Goal: Task Accomplishment & Management: Manage account settings

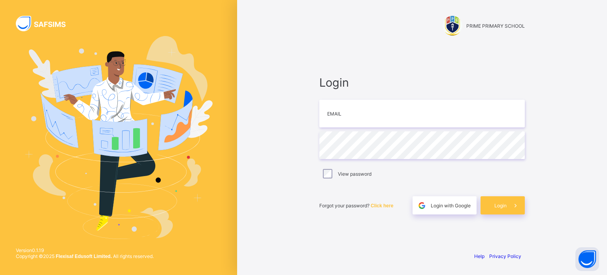
click at [436, 87] on span "Login" at bounding box center [421, 82] width 205 height 14
click at [437, 3] on div "PRIME PRIMARY SCHOOL" at bounding box center [421, 18] width 221 height 37
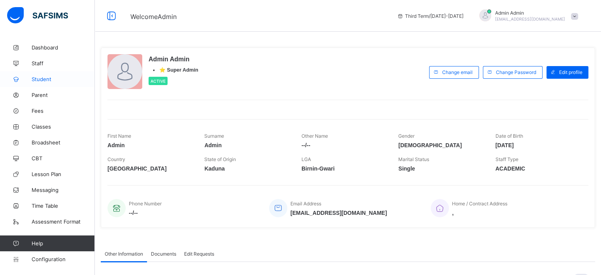
click at [42, 77] on span "Student" at bounding box center [63, 79] width 63 height 6
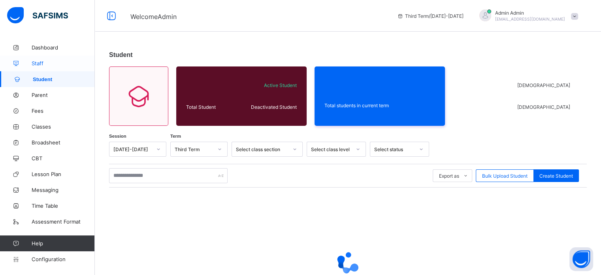
click at [41, 63] on span "Staff" at bounding box center [63, 63] width 63 height 6
drag, startPoint x: 41, startPoint y: 63, endPoint x: 46, endPoint y: 65, distance: 5.1
click at [41, 63] on span "Staff" at bounding box center [63, 63] width 63 height 6
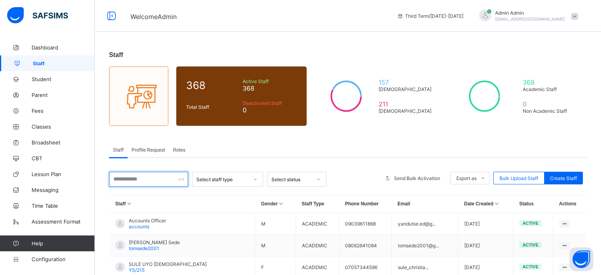
click at [156, 181] on input "text" at bounding box center [148, 178] width 79 height 15
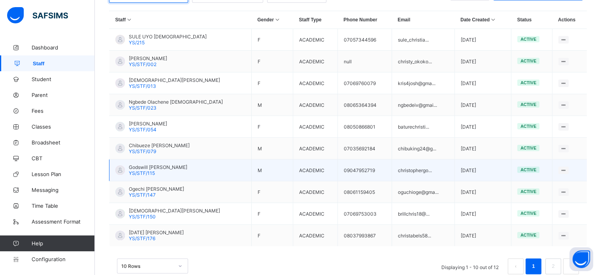
scroll to position [198, 0]
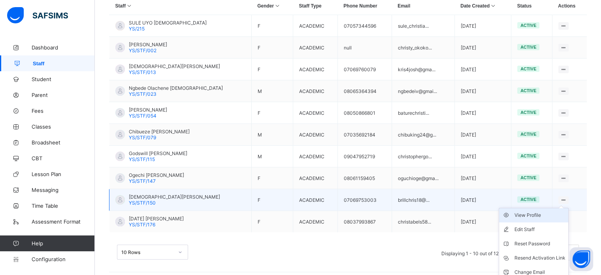
type input "*******"
click at [535, 216] on div "View Profile" at bounding box center [539, 215] width 51 height 8
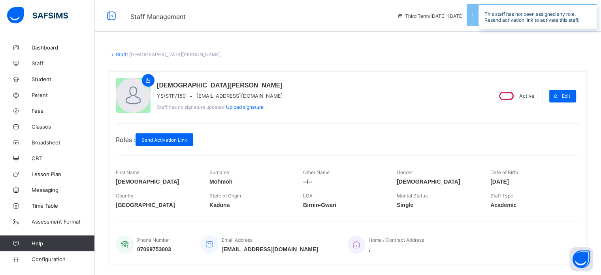
click at [233, 96] on span "brillchris18@yahoo.com" at bounding box center [239, 96] width 87 height 6
copy span "brillchris18@yahoo.com"
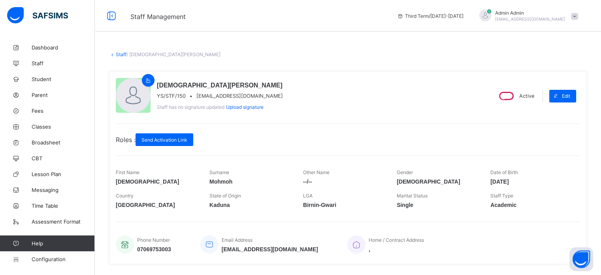
click at [234, 63] on div "Staff / Christiana Mohmoh × Delete Staff This action would delete Christiana Mo…" at bounding box center [348, 236] width 506 height 392
click at [44, 82] on span "Student" at bounding box center [63, 79] width 63 height 6
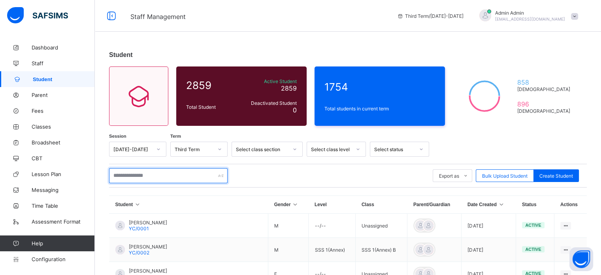
click at [151, 177] on input "text" at bounding box center [168, 175] width 119 height 15
type input "*"
click at [45, 66] on span "Staff" at bounding box center [63, 63] width 63 height 6
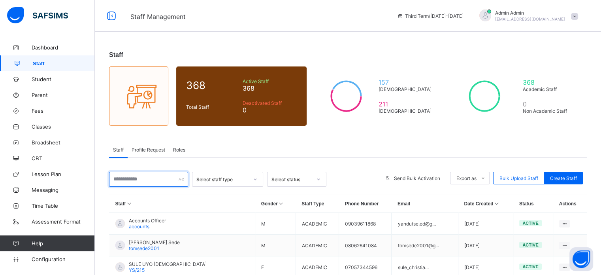
click at [144, 181] on input "text" at bounding box center [148, 178] width 79 height 15
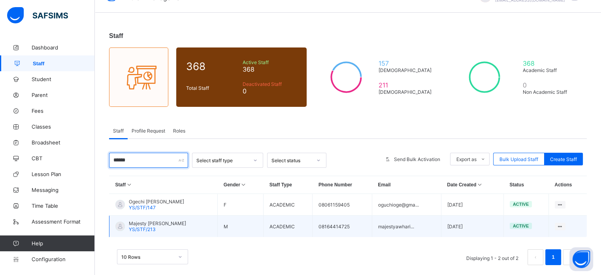
scroll to position [30, 0]
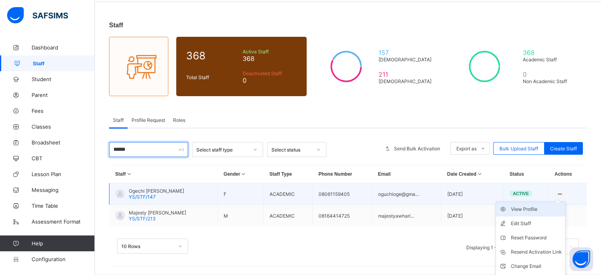
type input "******"
click at [541, 211] on div "View Profile" at bounding box center [536, 209] width 51 height 8
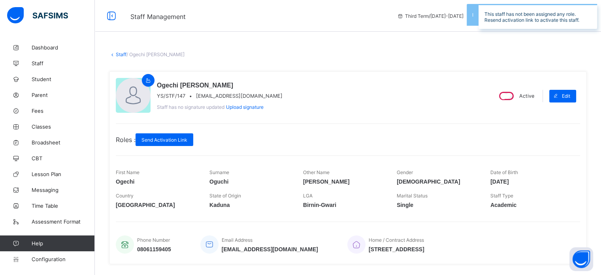
click at [224, 96] on span "oguchioge@gmail.com" at bounding box center [239, 96] width 87 height 6
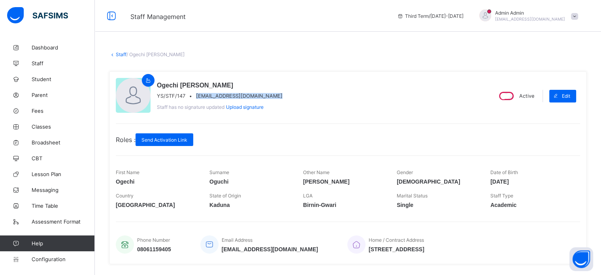
copy span "oguchioge@gmail.com"
click at [181, 140] on span "Send Activation Link" at bounding box center [164, 140] width 46 height 6
click at [120, 55] on link "Staff" at bounding box center [121, 54] width 11 height 6
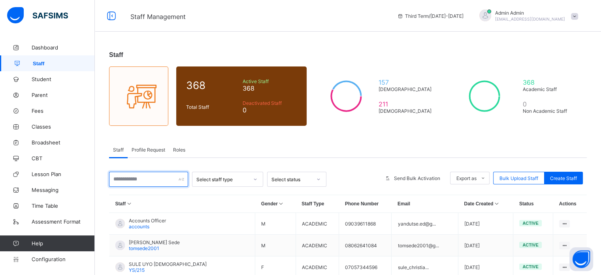
click at [156, 183] on input "text" at bounding box center [148, 178] width 79 height 15
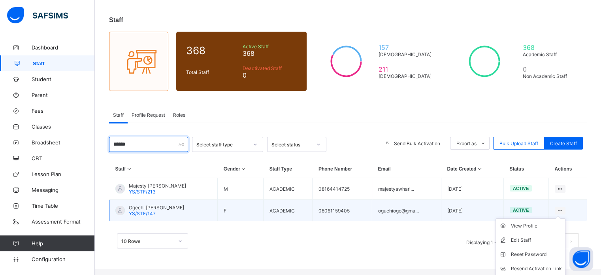
scroll to position [65, 0]
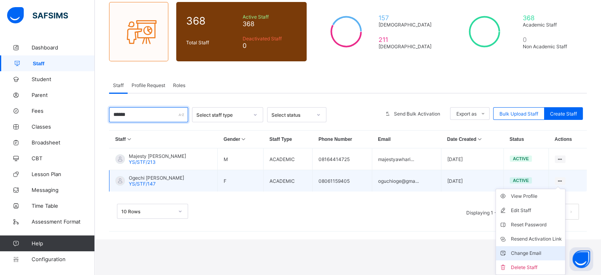
type input "******"
click at [546, 252] on div "Change Email" at bounding box center [536, 253] width 51 height 8
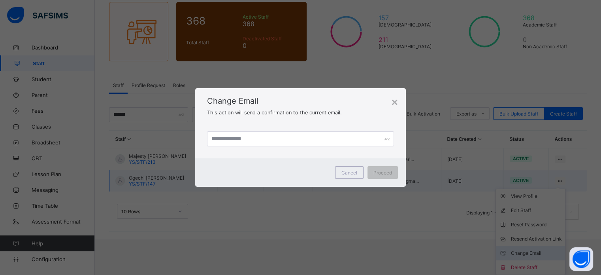
scroll to position [30, 0]
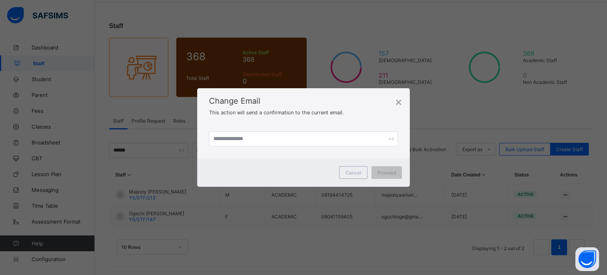
click at [217, 96] on span "Change Email" at bounding box center [303, 100] width 189 height 9
click at [175, 109] on div "× Change Email This action will send a confirmation to the current email. Cance…" at bounding box center [303, 137] width 607 height 275
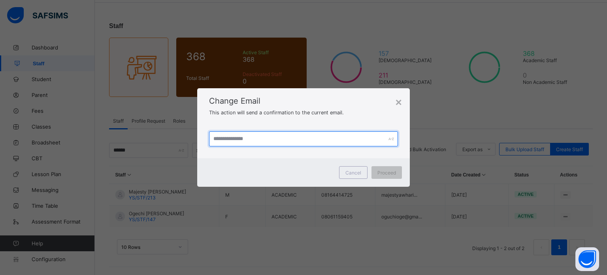
drag, startPoint x: 215, startPoint y: 137, endPoint x: 250, endPoint y: 110, distance: 44.9
click at [215, 137] on input "text" at bounding box center [303, 138] width 189 height 15
click at [268, 140] on input "text" at bounding box center [303, 138] width 189 height 15
paste input "**********"
type input "**********"
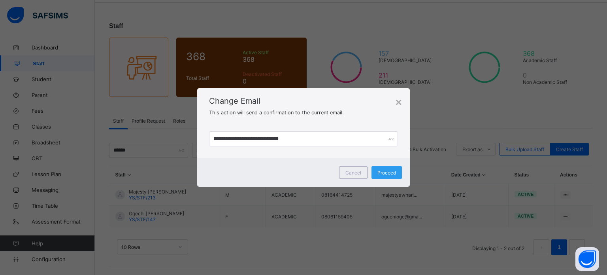
click at [382, 170] on span "Proceed" at bounding box center [386, 172] width 19 height 6
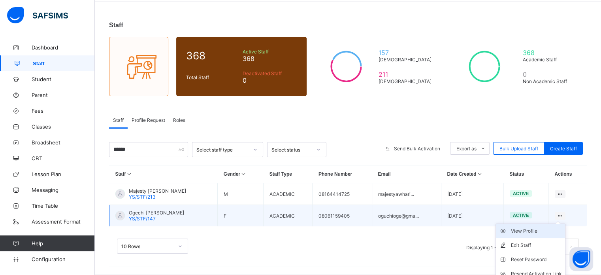
click at [533, 233] on div "View Profile" at bounding box center [536, 231] width 51 height 8
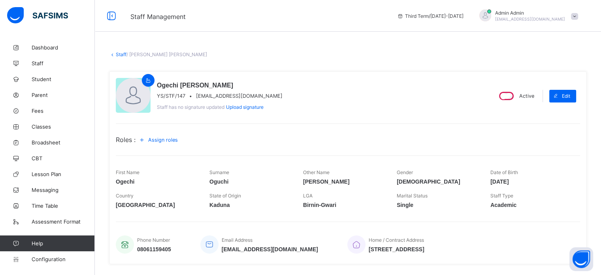
click at [168, 141] on span "Assign roles" at bounding box center [163, 140] width 30 height 6
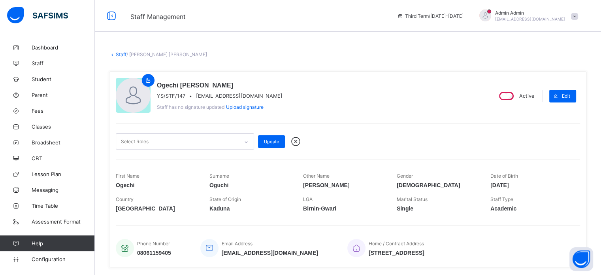
click at [169, 142] on div "Select Roles" at bounding box center [177, 141] width 122 height 15
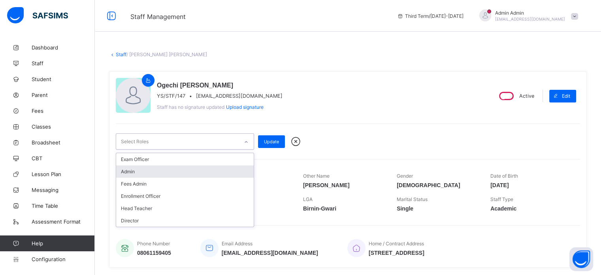
click at [159, 171] on div "Admin" at bounding box center [184, 171] width 137 height 12
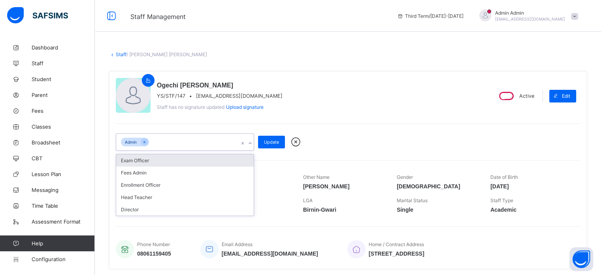
click at [164, 124] on div "option Admin, selected. option Exam Officer focused, 1 of 6. 5 results availabl…" at bounding box center [348, 136] width 464 height 27
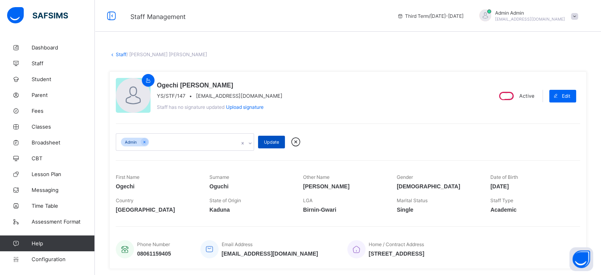
click at [272, 140] on span "Update" at bounding box center [271, 142] width 15 height 6
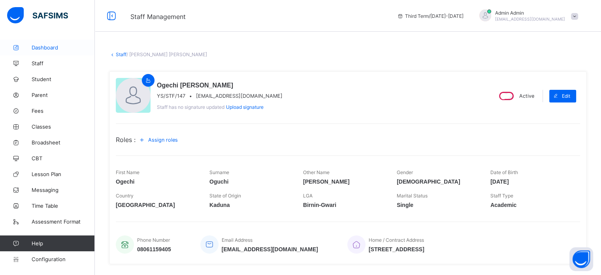
click at [59, 46] on span "Dashboard" at bounding box center [63, 47] width 63 height 6
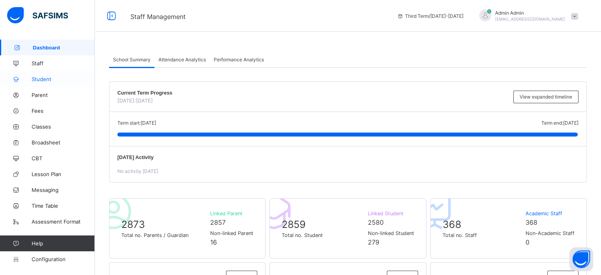
click at [45, 81] on span "Student" at bounding box center [63, 79] width 63 height 6
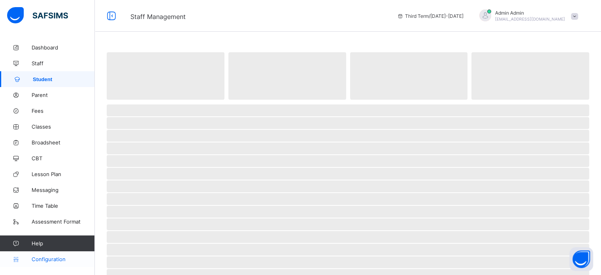
click at [51, 258] on span "Configuration" at bounding box center [63, 259] width 63 height 6
click at [61, 259] on span "Configuration" at bounding box center [63, 259] width 63 height 6
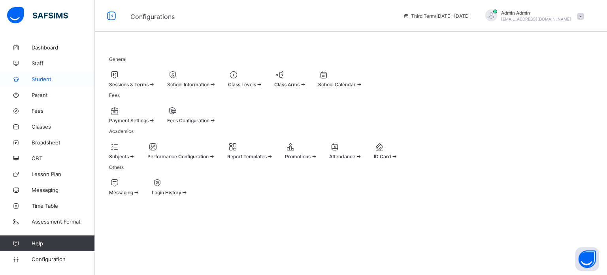
click at [47, 79] on span "Student" at bounding box center [63, 79] width 63 height 6
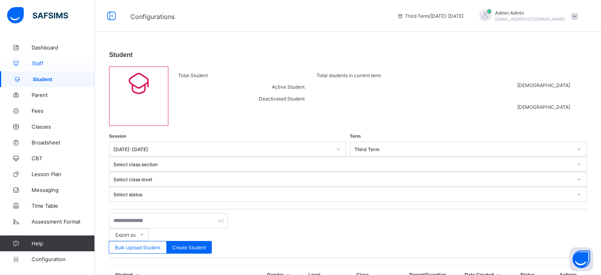
click at [40, 66] on span "Staff" at bounding box center [63, 63] width 63 height 6
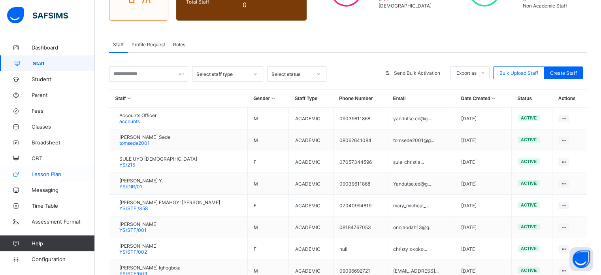
scroll to position [46, 0]
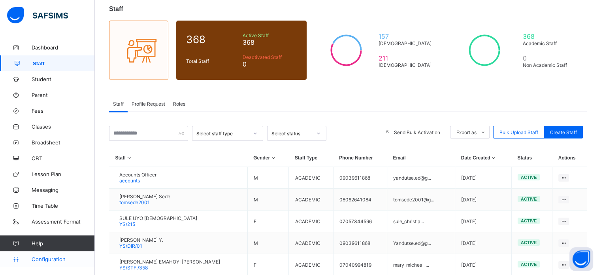
click at [62, 258] on span "Configuration" at bounding box center [63, 259] width 63 height 6
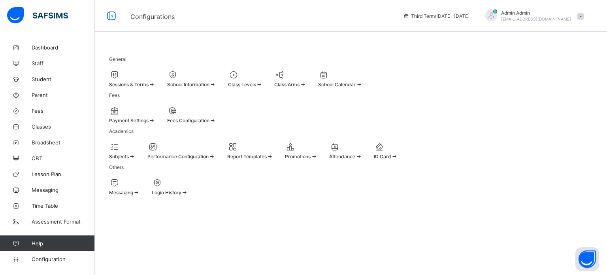
click at [209, 85] on span "School Information" at bounding box center [188, 84] width 42 height 6
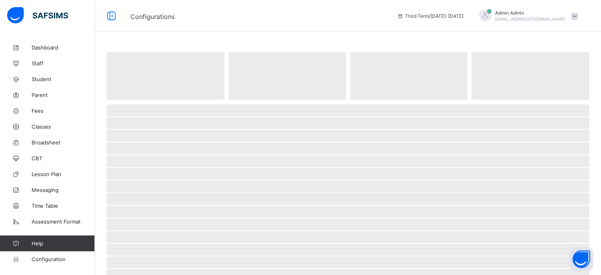
select select "**"
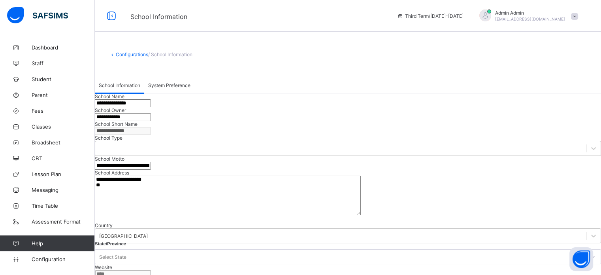
click at [179, 85] on span "System Preference" at bounding box center [169, 85] width 42 height 6
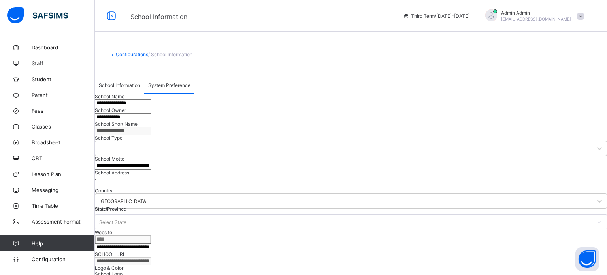
click at [134, 52] on link "Configurations" at bounding box center [132, 54] width 32 height 6
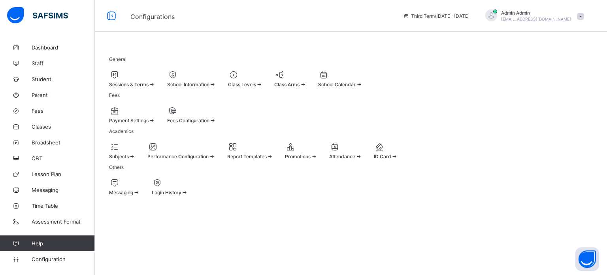
click at [137, 84] on span "Sessions & Terms" at bounding box center [129, 84] width 40 height 6
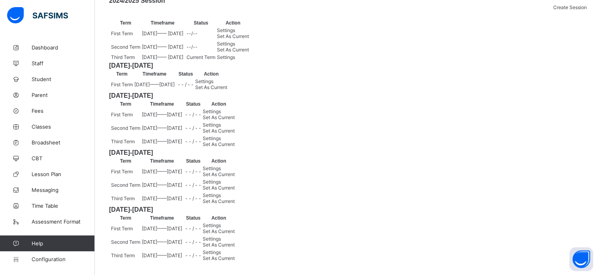
scroll to position [119, 0]
click at [39, 83] on link "Student" at bounding box center [47, 79] width 95 height 16
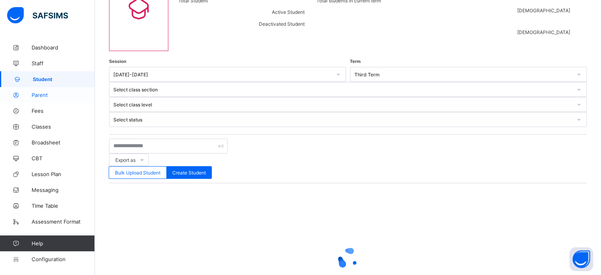
click at [38, 94] on span "Parent" at bounding box center [63, 95] width 63 height 6
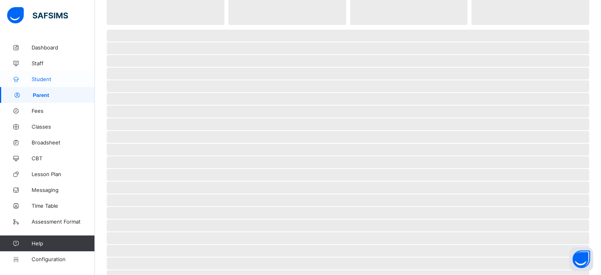
click at [46, 79] on span "Student" at bounding box center [63, 79] width 63 height 6
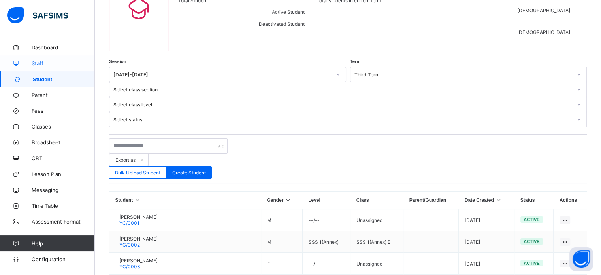
click at [42, 61] on span "Staff" at bounding box center [63, 63] width 63 height 6
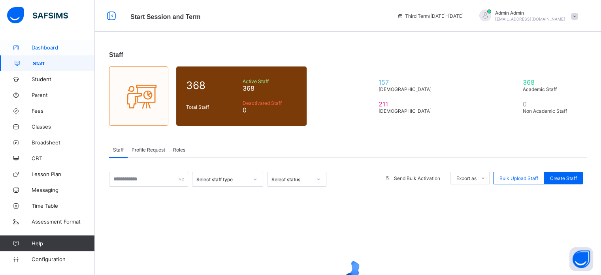
click at [46, 46] on span "Dashboard" at bounding box center [63, 47] width 63 height 6
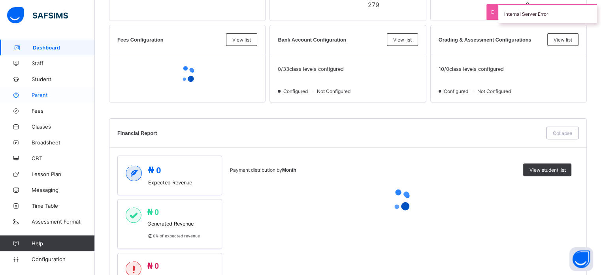
click at [53, 87] on link "Parent" at bounding box center [47, 95] width 95 height 16
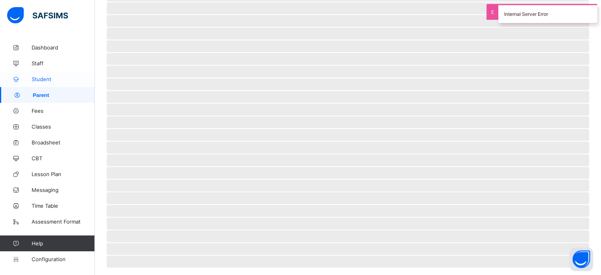
click at [53, 79] on span "Student" at bounding box center [63, 79] width 63 height 6
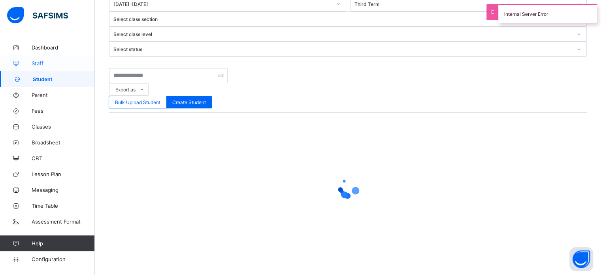
scroll to position [75, 0]
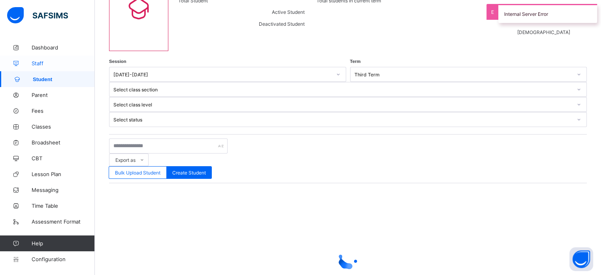
click at [50, 63] on span "Staff" at bounding box center [63, 63] width 63 height 6
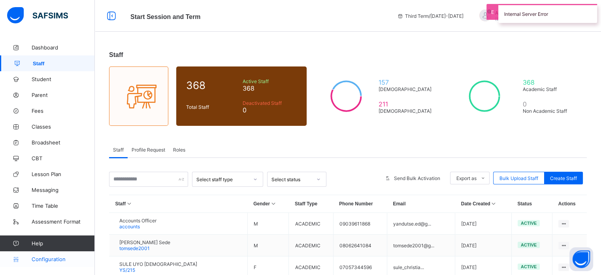
click at [54, 258] on span "Configuration" at bounding box center [63, 259] width 63 height 6
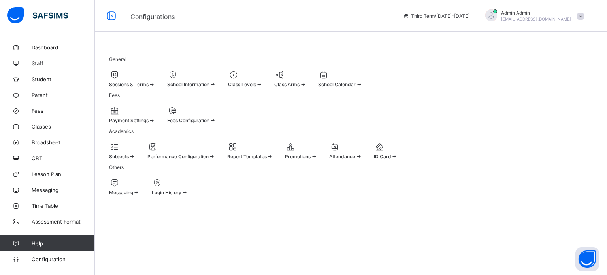
click at [209, 83] on span "School Information" at bounding box center [188, 84] width 42 height 6
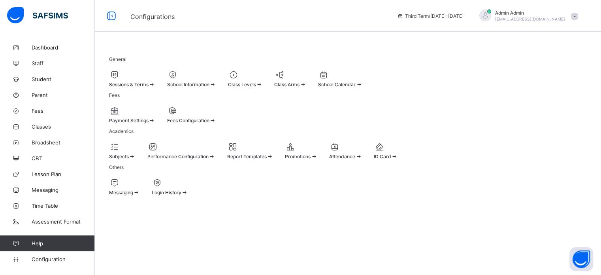
select select "**"
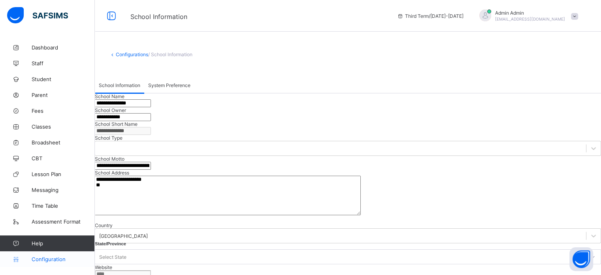
click at [60, 255] on link "Configuration" at bounding box center [47, 259] width 94 height 16
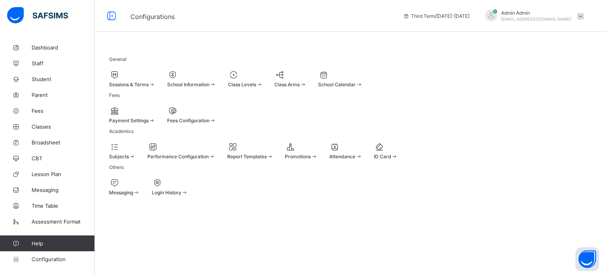
click at [138, 85] on span "Sessions & Terms" at bounding box center [129, 84] width 40 height 6
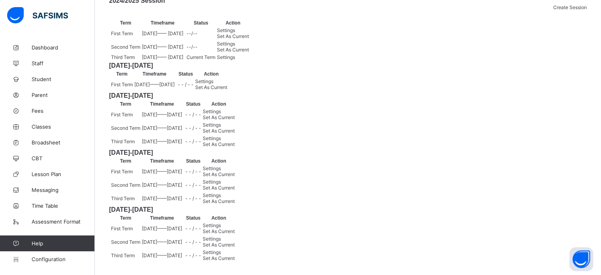
scroll to position [457, 0]
click at [221, 249] on span "Settings" at bounding box center [212, 252] width 18 height 6
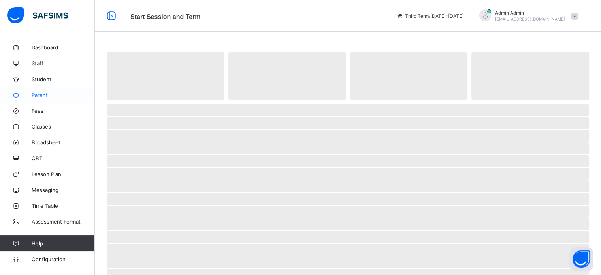
click at [44, 93] on span "Parent" at bounding box center [63, 95] width 63 height 6
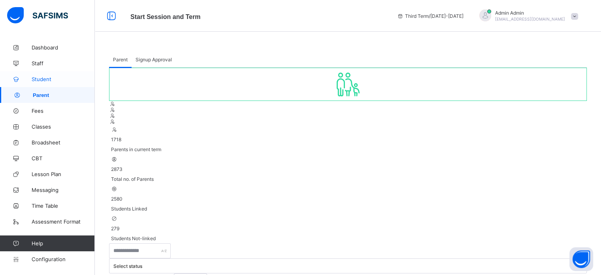
click at [47, 76] on span "Student" at bounding box center [63, 79] width 63 height 6
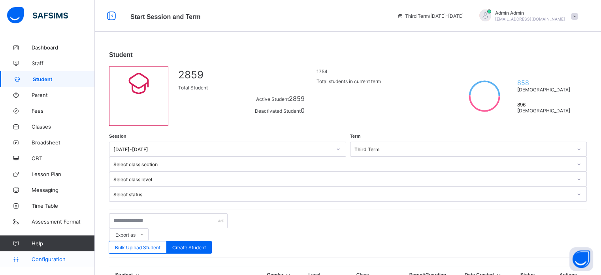
click at [51, 257] on span "Configuration" at bounding box center [63, 259] width 63 height 6
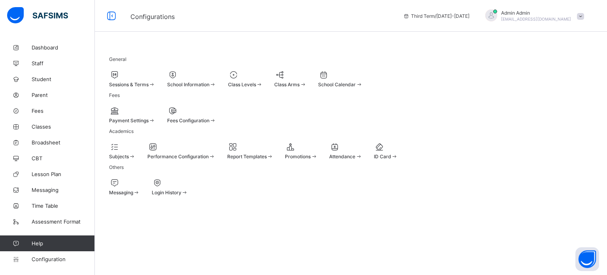
click at [145, 86] on span "Sessions & Terms" at bounding box center [129, 84] width 40 height 6
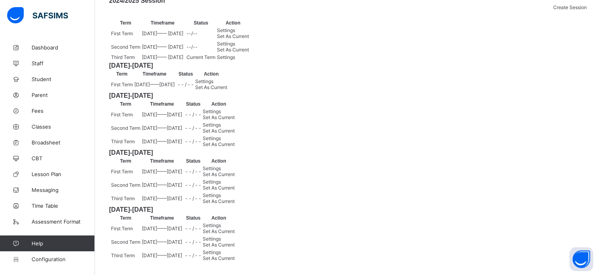
scroll to position [457, 0]
click at [221, 249] on span "Settings" at bounding box center [212, 252] width 18 height 6
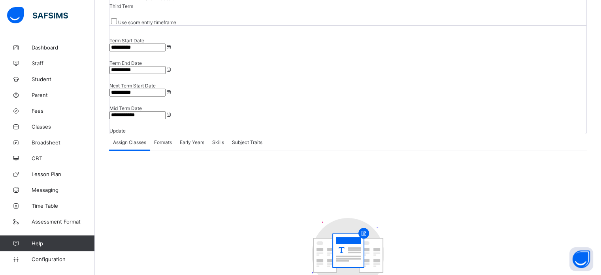
scroll to position [91, 0]
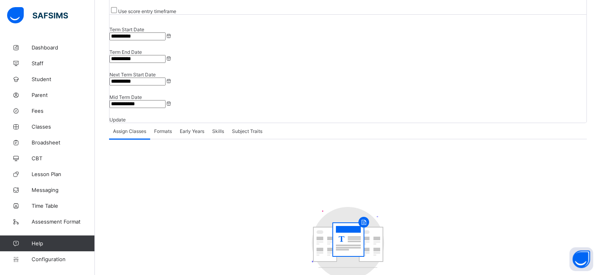
click at [161, 128] on span "Formats" at bounding box center [163, 131] width 18 height 6
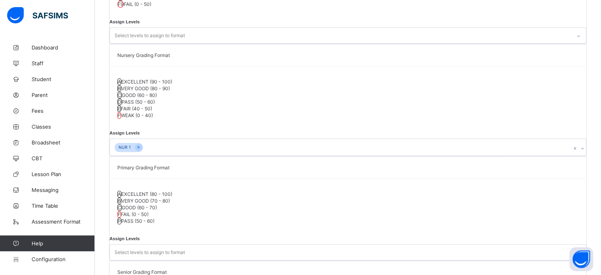
scroll to position [482, 0]
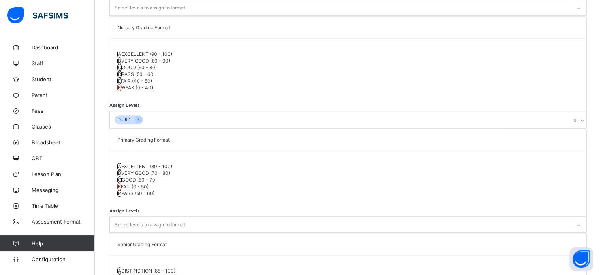
scroll to position [108, 0]
drag, startPoint x: 417, startPoint y: 157, endPoint x: 418, endPoint y: 152, distance: 5.4
click at [417, 156] on div "Junior Grading Format A EXCELLENT (80 - 100) B VERY GOOD (70 - 80) C GOOD (60 -…" at bounding box center [348, 125] width 478 height 691
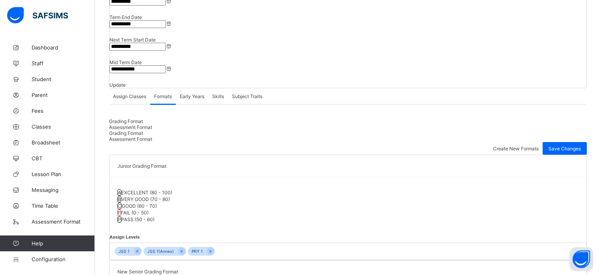
scroll to position [48, 0]
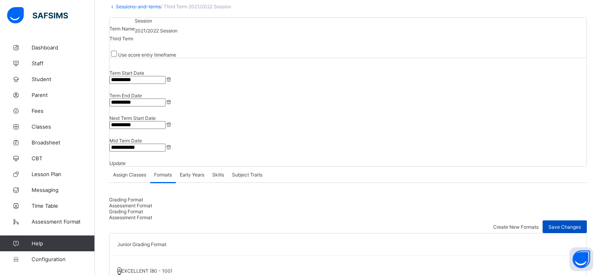
click at [563, 224] on span "Save Changes" at bounding box center [564, 227] width 32 height 6
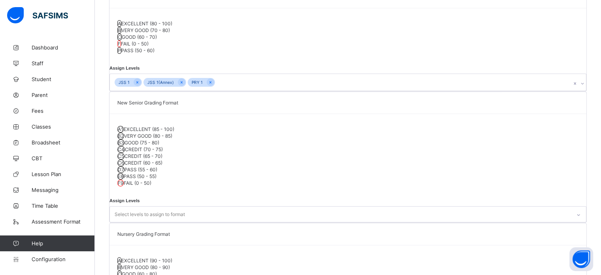
scroll to position [285, 0]
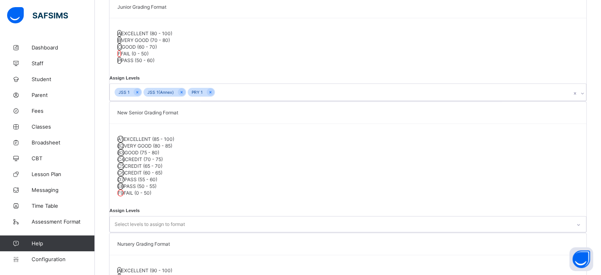
click at [187, 100] on div "JSS 1 JSS 1(Annex) PRY 1" at bounding box center [340, 92] width 461 height 17
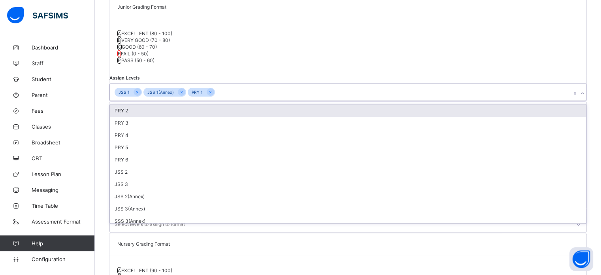
click at [159, 117] on div "PRY 2" at bounding box center [348, 110] width 476 height 12
click at [158, 117] on div "PRY 3" at bounding box center [348, 110] width 476 height 12
click at [155, 117] on div "PRY 4" at bounding box center [348, 110] width 476 height 12
click at [151, 117] on div "PRY 5" at bounding box center [348, 110] width 476 height 12
click at [149, 117] on div "PRY 6" at bounding box center [348, 110] width 476 height 12
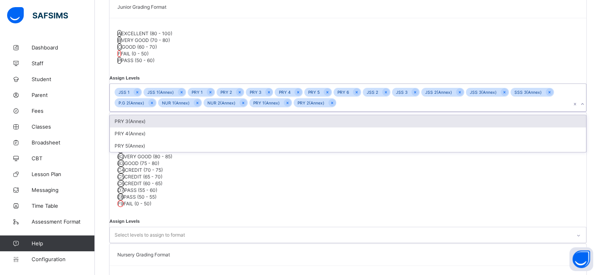
click at [144, 127] on div "PRY 3(Annex)" at bounding box center [348, 121] width 476 height 12
click at [154, 105] on icon at bounding box center [152, 103] width 4 height 6
click at [198, 105] on icon at bounding box center [200, 103] width 4 height 6
click at [155, 104] on icon at bounding box center [154, 103] width 2 height 2
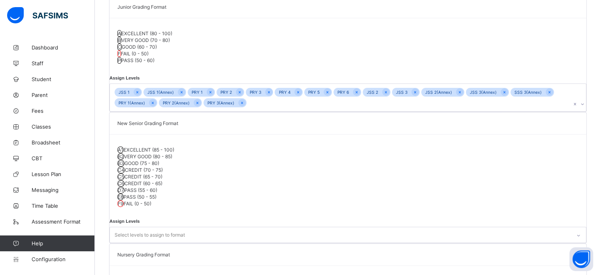
click at [191, 111] on div "JSS 1 JSS 1(Annex) PRY 1 PRY 2 PRY 3 PRY 4 PRY 5 PRY 6 JSS 2 JSS 3 JSS 2(Annex)…" at bounding box center [340, 97] width 461 height 27
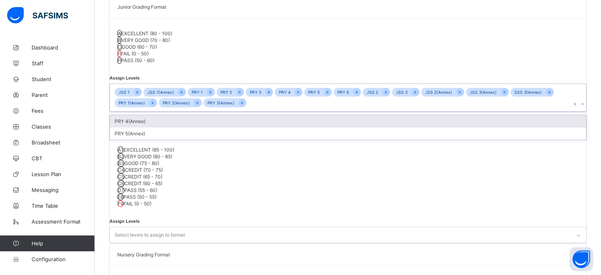
click at [161, 127] on div "PRY 4(Annex)" at bounding box center [348, 121] width 476 height 12
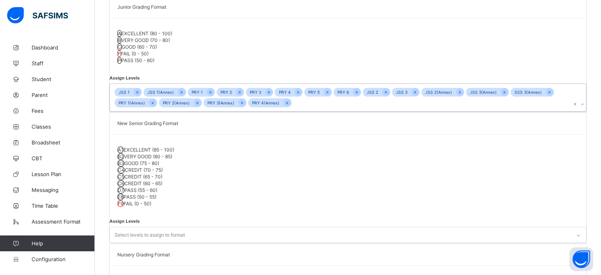
click at [176, 111] on div "JSS 1 JSS 1(Annex) PRY 1 PRY 2 PRY 3 PRY 4 PRY 5 PRY 6 JSS 2 JSS 3 JSS 2(Annex)…" at bounding box center [340, 97] width 461 height 27
click at [175, 111] on div "JSS 1 JSS 1(Annex) PRY 1 PRY 2 PRY 3 PRY 4 PRY 5 PRY 6 JSS 2 JSS 3 JSS 2(Annex)…" at bounding box center [340, 97] width 461 height 27
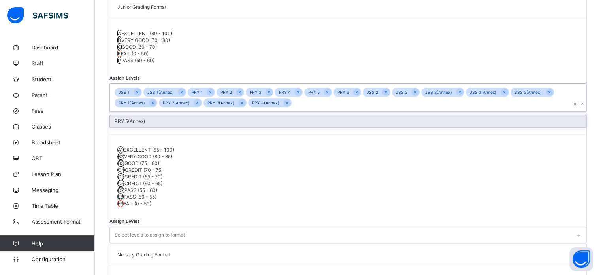
click at [154, 127] on div "PRY 5(Annex)" at bounding box center [348, 121] width 476 height 12
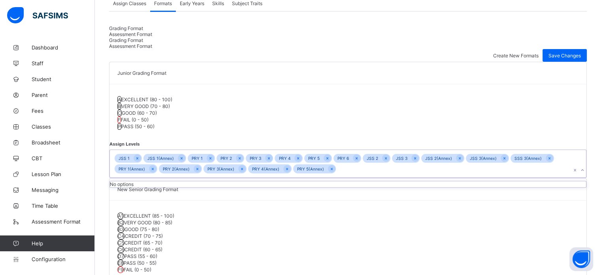
scroll to position [127, 0]
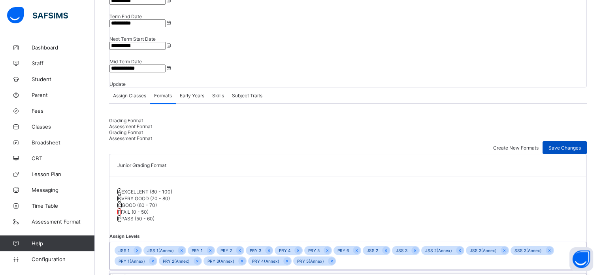
click at [566, 145] on span "Save Changes" at bounding box center [564, 148] width 32 height 6
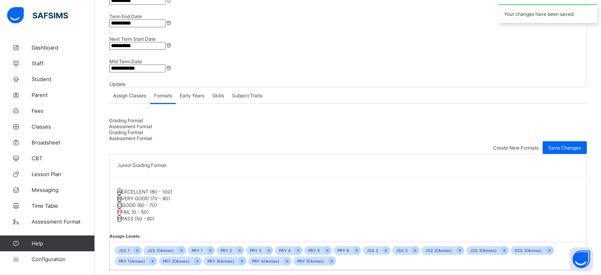
click at [152, 123] on span "Assessment Format" at bounding box center [130, 126] width 43 height 6
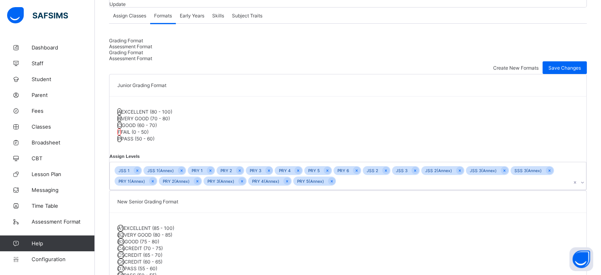
scroll to position [300, 0]
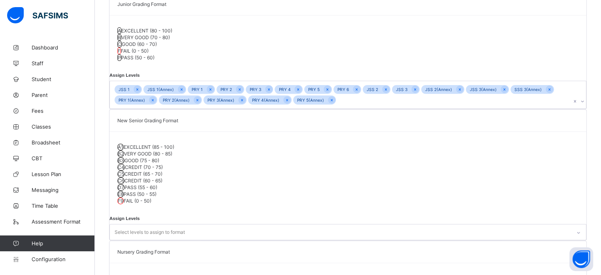
scroll to position [119, 0]
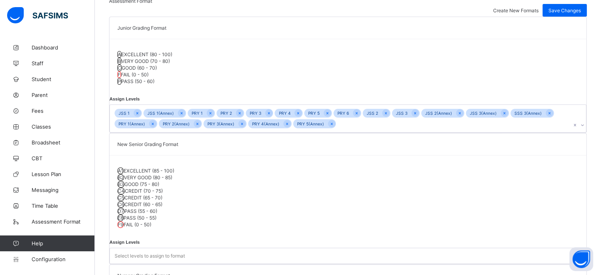
scroll to position [362, 0]
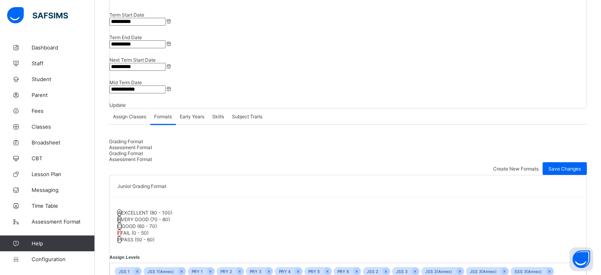
click at [224, 113] on span "Skills" at bounding box center [218, 116] width 12 height 6
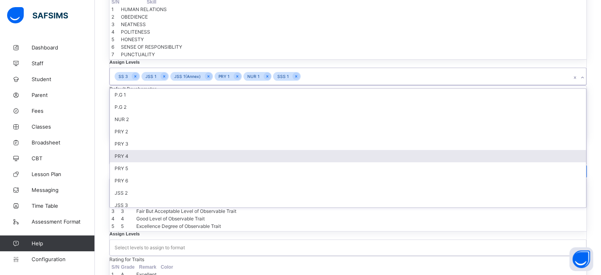
click at [201, 85] on div "option PRY 4 focused, 8 of 33. 27 results available. Use Up and Down to choose …" at bounding box center [347, 76] width 477 height 17
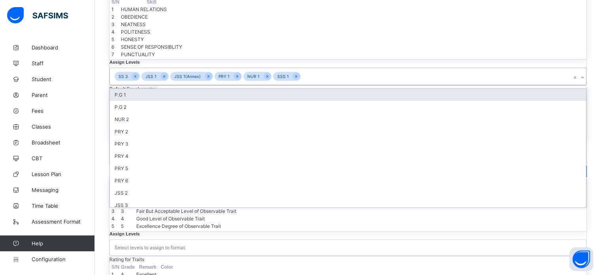
click at [180, 101] on div "P.G 1" at bounding box center [348, 95] width 476 height 12
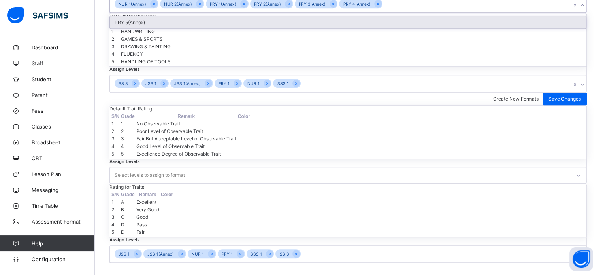
scroll to position [406, 0]
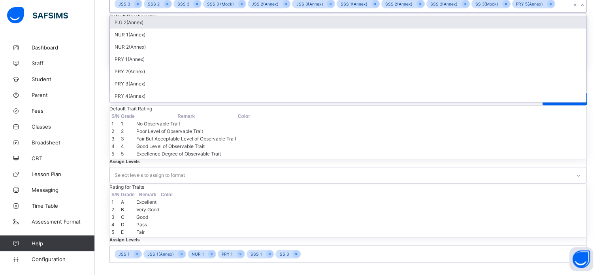
scroll to position [406, 0]
click at [550, 5] on icon at bounding box center [551, 4] width 2 height 2
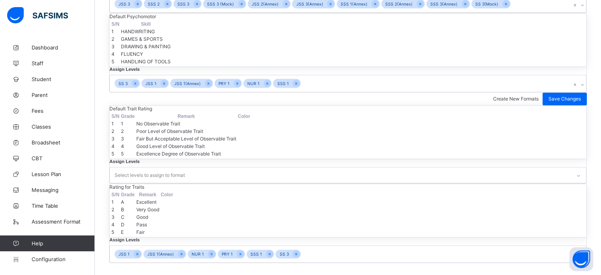
scroll to position [329, 0]
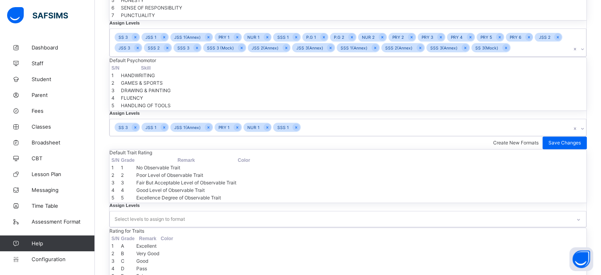
click at [303, 136] on div "Default Psychomotor S/N Skill 1 HANDWRITING 2 GAMES & SPORTS 3 DRAWING & PAINTI…" at bounding box center [348, 96] width 478 height 79
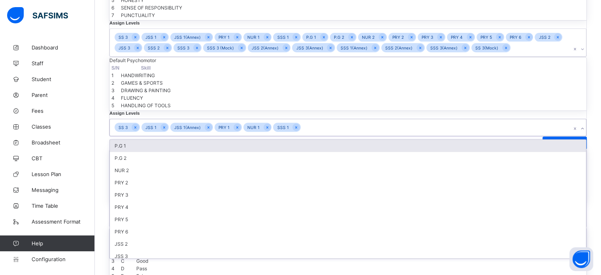
click at [316, 119] on div "SS 3 JSS 1 JSS 1(Annex) PRY 1 NUR 1 SSS 1" at bounding box center [340, 127] width 461 height 17
click at [288, 139] on div "P.G 1" at bounding box center [348, 145] width 476 height 12
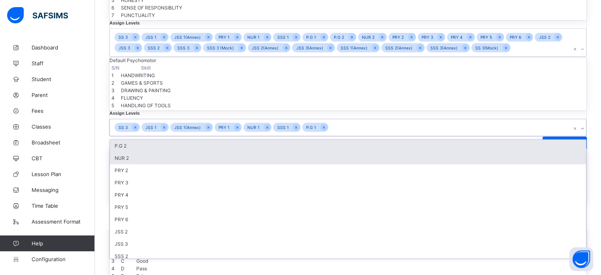
click at [287, 139] on div "P.G 2" at bounding box center [348, 145] width 476 height 12
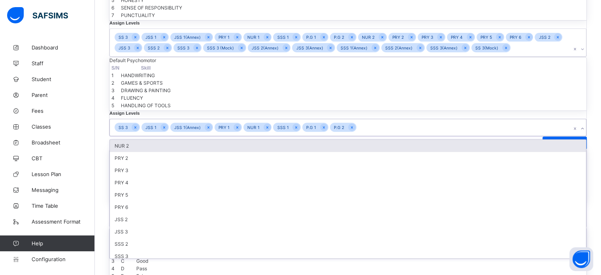
click at [281, 139] on div "NUR 2" at bounding box center [348, 145] width 476 height 12
click at [281, 139] on div "PRY 2" at bounding box center [348, 145] width 476 height 12
click at [279, 139] on div "PRY 3" at bounding box center [348, 145] width 476 height 12
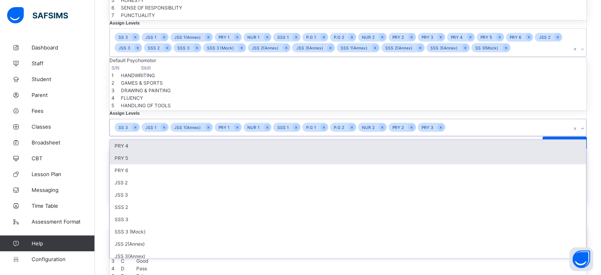
click at [281, 139] on div "PRY 4" at bounding box center [348, 145] width 476 height 12
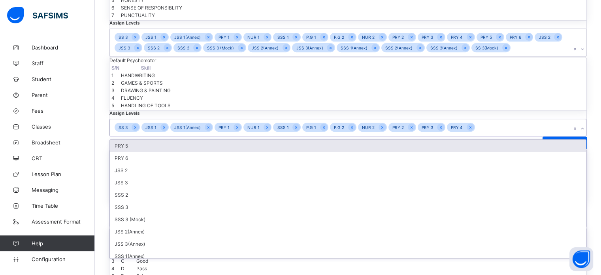
click at [276, 139] on div "PRY 5" at bounding box center [348, 145] width 476 height 12
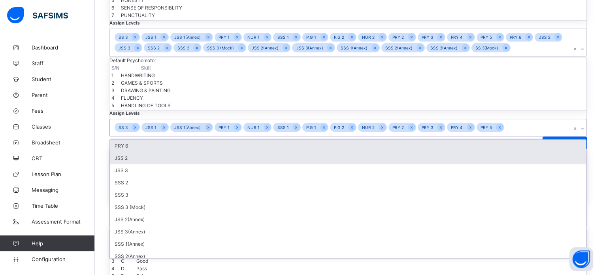
drag, startPoint x: 277, startPoint y: 131, endPoint x: 279, endPoint y: 136, distance: 4.5
click at [277, 139] on div "PRY 6" at bounding box center [348, 145] width 476 height 12
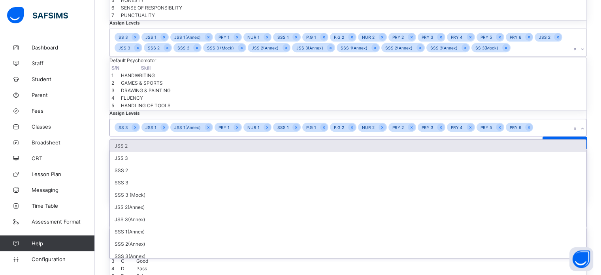
click at [273, 139] on div "JSS 2" at bounding box center [348, 145] width 476 height 12
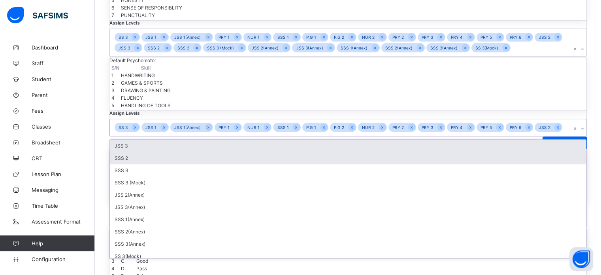
click at [276, 140] on div "JSS 3" at bounding box center [348, 145] width 476 height 12
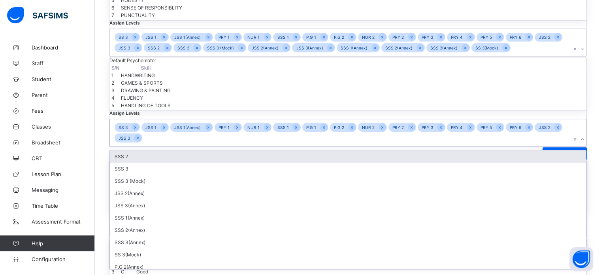
click at [269, 150] on div "SSS 2" at bounding box center [348, 156] width 476 height 12
click at [269, 150] on div "SSS 3" at bounding box center [348, 156] width 476 height 12
click at [277, 156] on div "SSS 3 (Mock)" at bounding box center [348, 156] width 476 height 12
click at [270, 162] on div "JSS 2(Annex)" at bounding box center [348, 156] width 476 height 12
click at [273, 162] on div "JSS 3(Annex)" at bounding box center [348, 156] width 476 height 12
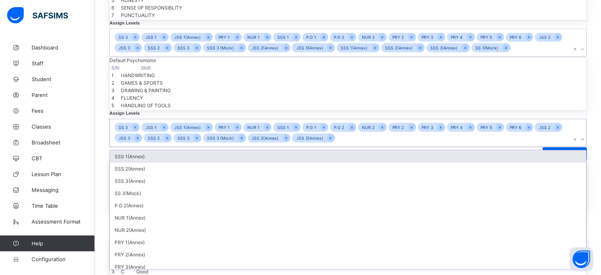
click at [276, 162] on div "SSS 1(Annex)" at bounding box center [348, 156] width 476 height 12
click at [277, 162] on div "SSS 2(Annex)" at bounding box center [348, 156] width 476 height 12
click at [278, 162] on div "SSS 3(Annex)" at bounding box center [348, 156] width 476 height 12
drag, startPoint x: 271, startPoint y: 218, endPoint x: 290, endPoint y: 215, distance: 19.2
click at [271, 162] on div "SS 3(Mock)" at bounding box center [348, 156] width 476 height 12
